Goal: Go to known website: Go to known website

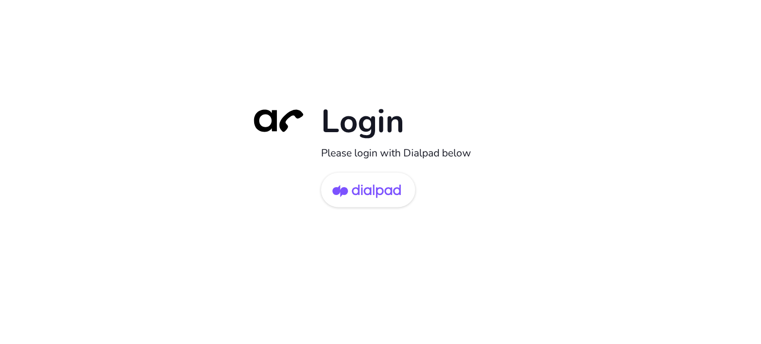
click at [374, 209] on div "Login Please login with Dialpad below" at bounding box center [380, 172] width 277 height 142
click at [374, 191] on img at bounding box center [366, 191] width 68 height 32
click at [335, 204] on img at bounding box center [366, 191] width 68 height 32
click at [384, 177] on img at bounding box center [366, 191] width 68 height 32
click at [403, 178] on link at bounding box center [368, 190] width 94 height 35
